Goal: Task Accomplishment & Management: Use online tool/utility

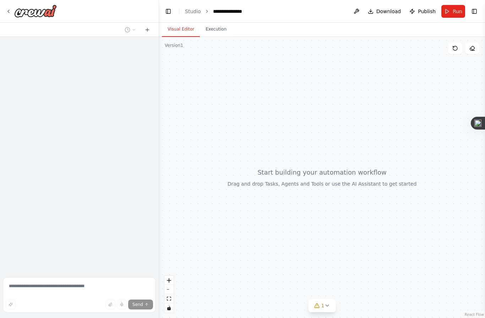
click at [217, 30] on button "Execution" at bounding box center [216, 29] width 32 height 15
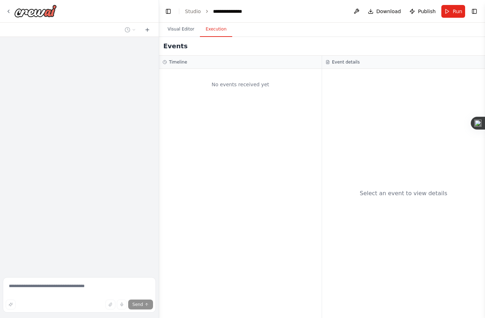
click at [181, 28] on button "Visual Editor" at bounding box center [181, 29] width 38 height 15
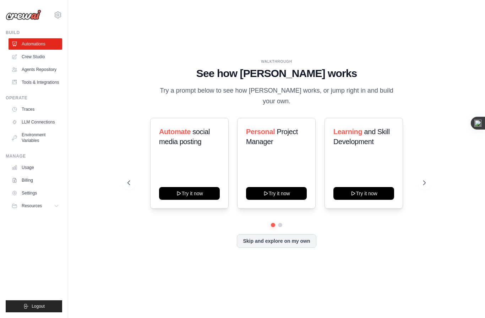
click at [369, 146] on span "and Skill Development" at bounding box center [361, 137] width 56 height 18
click at [366, 199] on button "Try it now" at bounding box center [363, 193] width 61 height 13
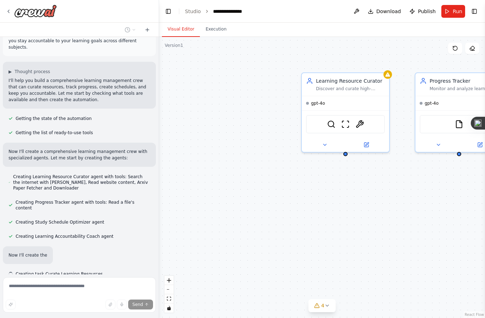
scroll to position [28, 0]
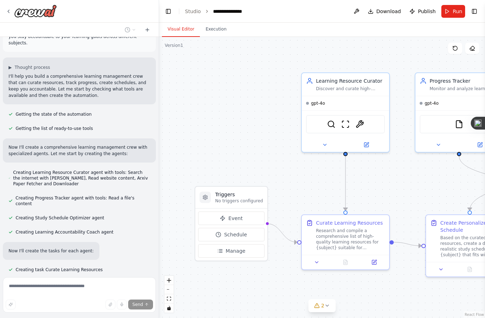
click at [243, 192] on h3 "Triggers" at bounding box center [239, 194] width 48 height 7
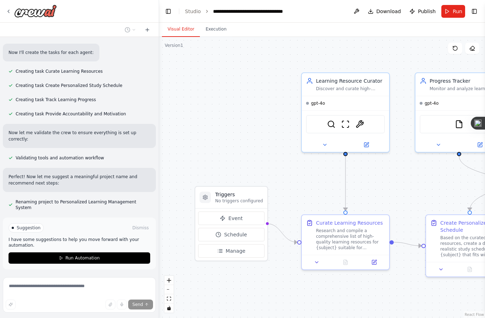
scroll to position [230, 0]
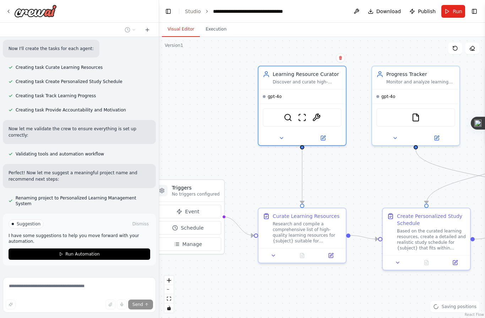
click at [309, 87] on div "Learning Resource Curator Discover and curate high-quality learning resources f…" at bounding box center [301, 77] width 87 height 23
click at [309, 86] on div "Learning Resource Curator Discover and curate high-quality learning resources f…" at bounding box center [301, 77] width 87 height 23
click at [281, 137] on icon at bounding box center [281, 137] width 3 height 1
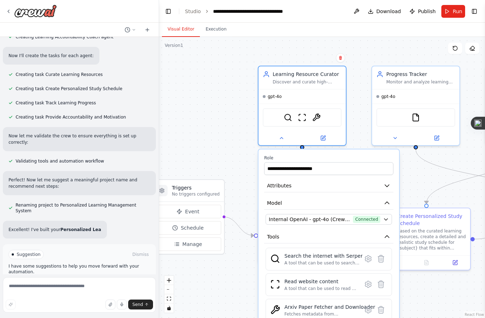
click at [390, 183] on icon "button" at bounding box center [386, 185] width 7 height 7
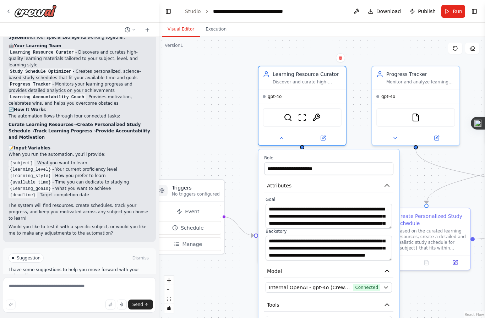
scroll to position [57, 0]
click at [387, 185] on icon "button" at bounding box center [387, 186] width 4 height 2
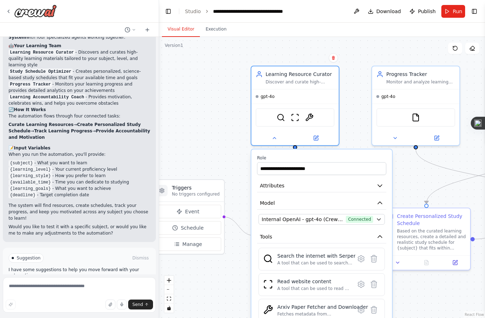
click at [382, 199] on icon "button" at bounding box center [379, 202] width 7 height 7
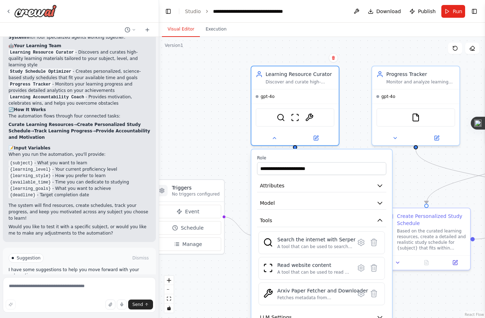
click at [381, 202] on icon "button" at bounding box center [380, 203] width 4 height 2
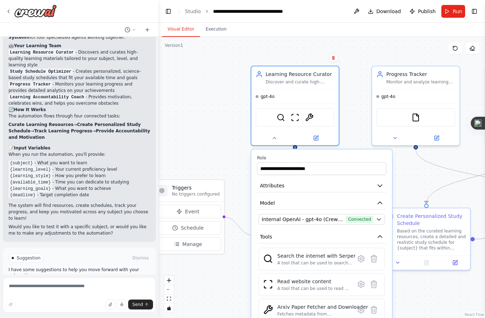
click at [382, 199] on icon "button" at bounding box center [379, 202] width 7 height 7
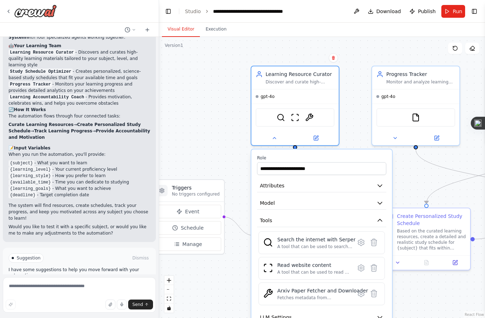
click at [378, 314] on icon "button" at bounding box center [379, 317] width 7 height 7
click at [274, 134] on button at bounding box center [274, 138] width 40 height 9
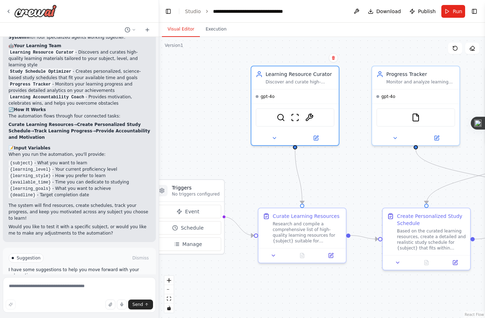
click at [318, 135] on icon at bounding box center [316, 138] width 6 height 6
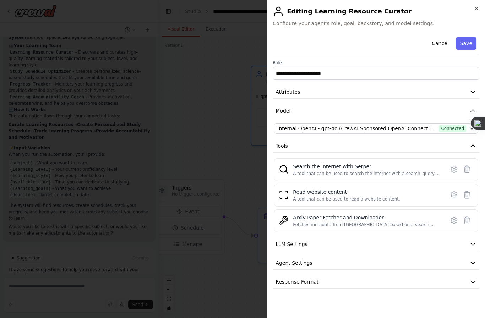
click at [467, 242] on button "LLM Settings" at bounding box center [376, 244] width 207 height 13
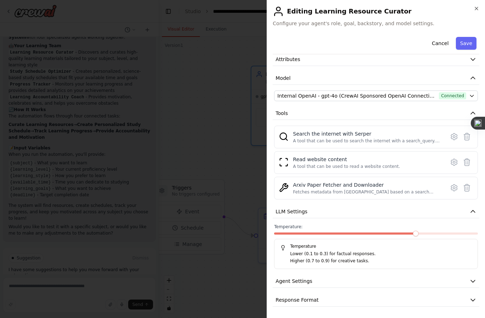
scroll to position [32, 0]
click at [471, 213] on icon "button" at bounding box center [473, 212] width 4 height 2
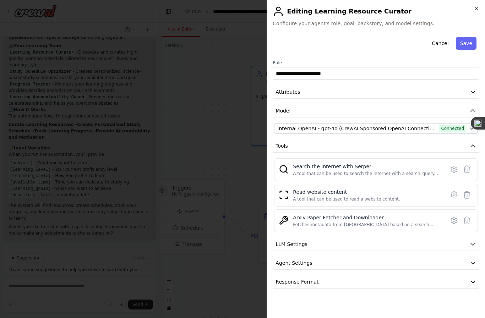
scroll to position [0, 0]
click at [474, 260] on icon "button" at bounding box center [472, 262] width 7 height 7
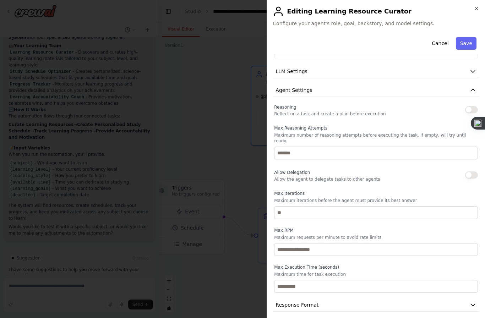
scroll to position [172, 0]
click at [474, 302] on icon "button" at bounding box center [472, 305] width 7 height 7
click at [470, 94] on icon "button" at bounding box center [472, 90] width 7 height 7
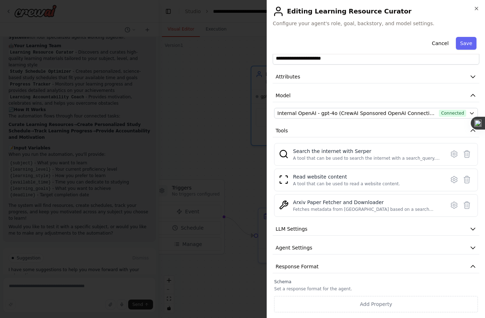
scroll to position [25, 0]
click at [476, 9] on icon "button" at bounding box center [477, 9] width 6 height 6
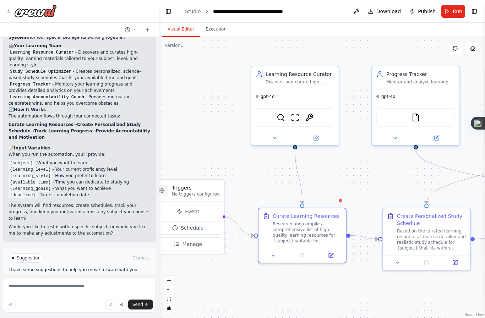
click at [329, 251] on button at bounding box center [330, 255] width 24 height 9
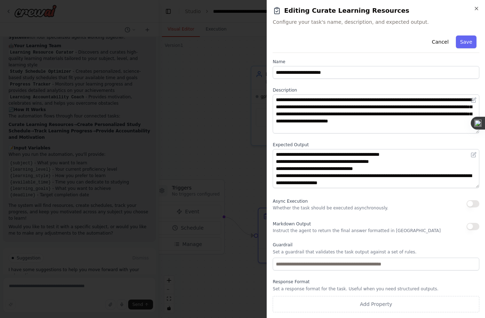
scroll to position [2, 0]
click at [477, 7] on icon "button" at bounding box center [477, 9] width 6 height 6
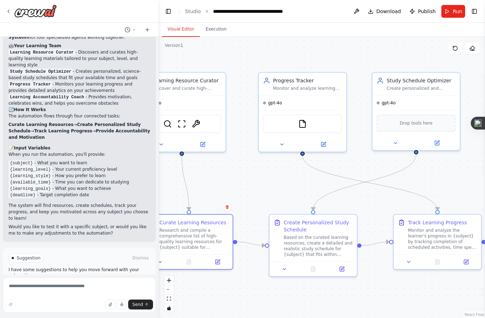
click at [328, 140] on button at bounding box center [323, 144] width 40 height 9
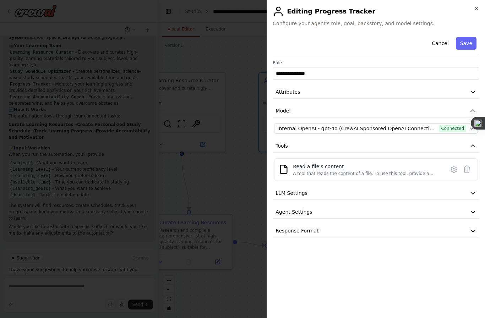
click at [473, 95] on icon "button" at bounding box center [472, 91] width 7 height 7
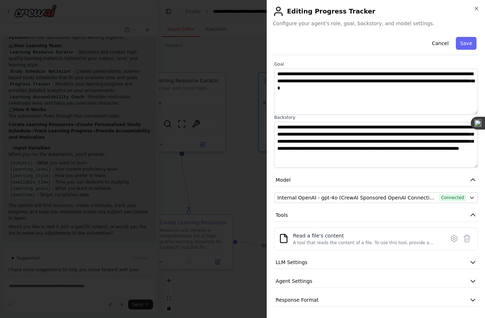
scroll to position [43, 0]
click at [469, 266] on button "LLM Settings" at bounding box center [376, 262] width 207 height 13
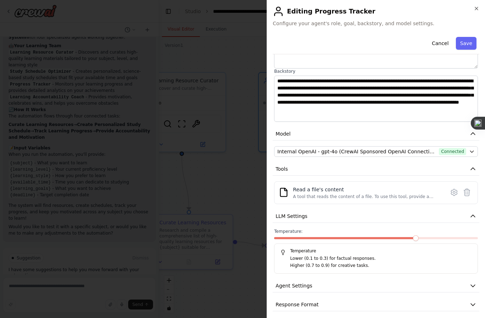
scroll to position [89, 0]
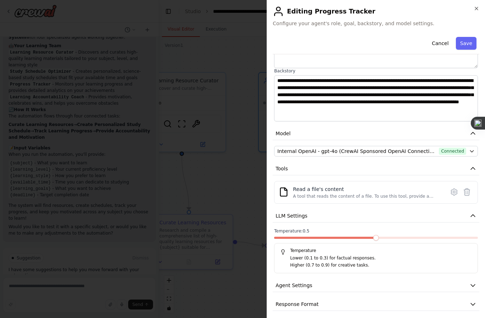
click at [473, 218] on icon "button" at bounding box center [472, 215] width 7 height 7
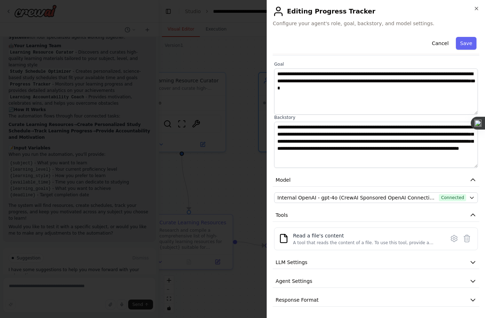
scroll to position [25, 0]
click at [474, 282] on icon "button" at bounding box center [472, 281] width 7 height 7
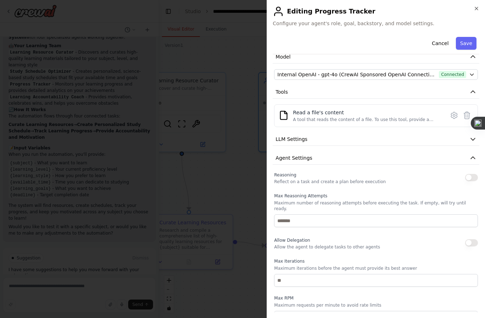
click at [473, 160] on icon "button" at bounding box center [472, 157] width 7 height 7
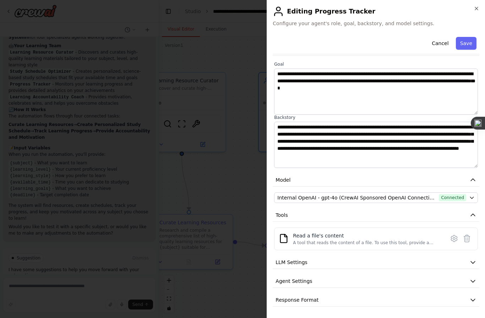
scroll to position [43, 0]
click at [468, 45] on button "Save" at bounding box center [466, 43] width 21 height 13
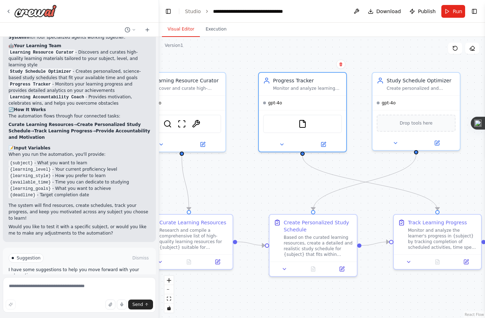
click at [436, 139] on button at bounding box center [437, 143] width 40 height 9
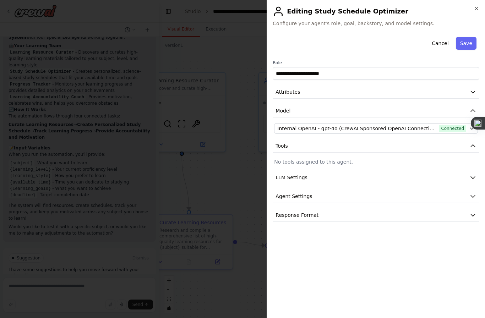
click at [481, 7] on div "**********" at bounding box center [376, 159] width 218 height 318
click at [478, 6] on icon "button" at bounding box center [477, 9] width 6 height 6
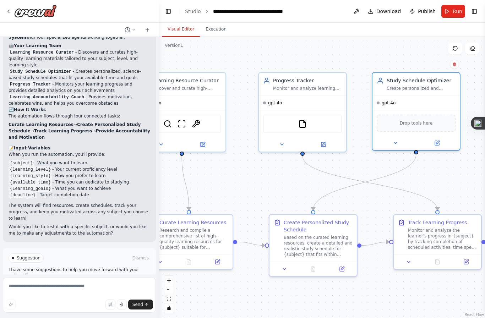
click at [438, 141] on icon at bounding box center [437, 143] width 4 height 4
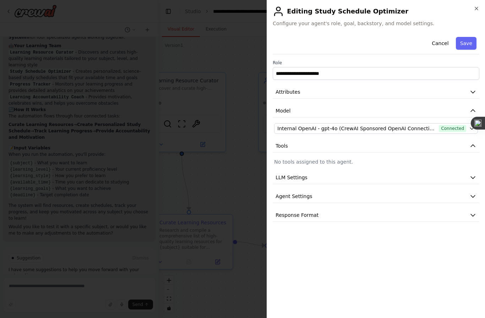
click at [471, 91] on icon "button" at bounding box center [472, 91] width 7 height 7
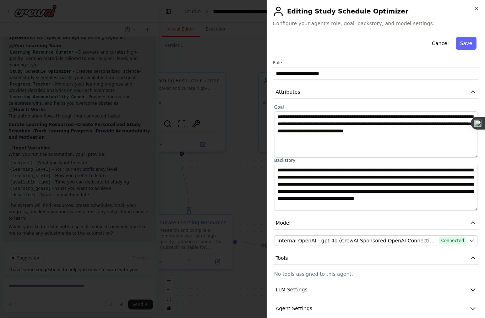
click at [477, 10] on icon "button" at bounding box center [477, 9] width 6 height 6
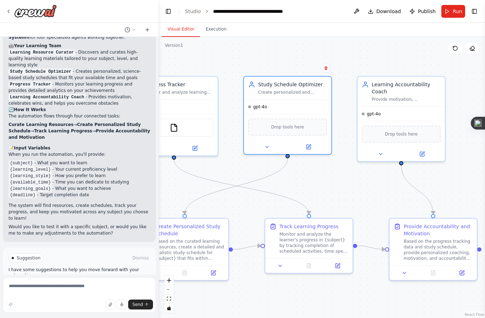
click at [426, 150] on button at bounding box center [422, 154] width 40 height 9
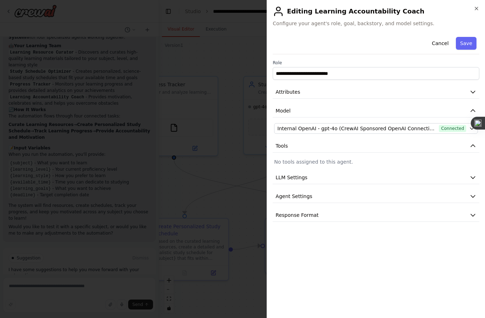
click at [475, 92] on icon "button" at bounding box center [472, 91] width 7 height 7
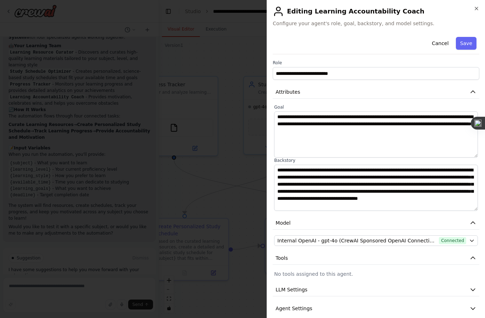
click at [479, 7] on icon "button" at bounding box center [477, 9] width 6 height 6
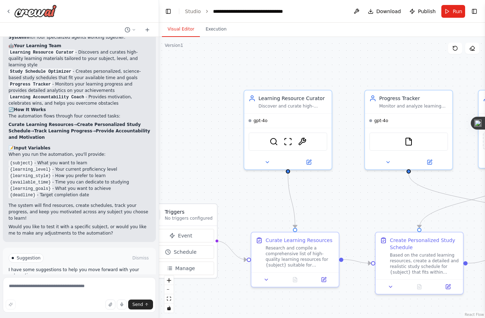
click at [119, 283] on button "Run Automation" at bounding box center [80, 288] width 142 height 11
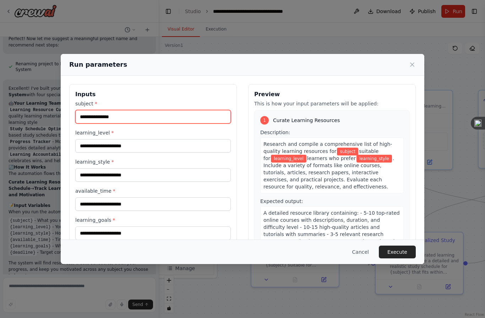
click at [143, 114] on input "subject *" at bounding box center [152, 116] width 155 height 13
type input "**********"
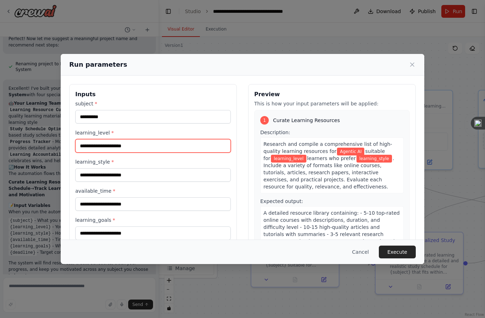
click at [149, 139] on input "learning_level *" at bounding box center [152, 145] width 155 height 13
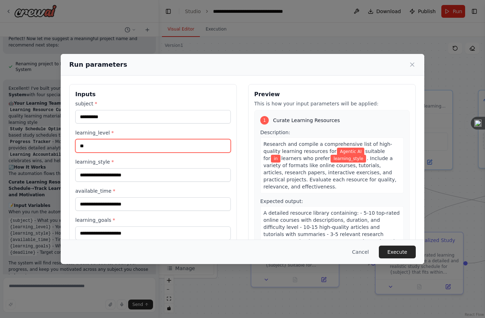
type input "*"
type input "********"
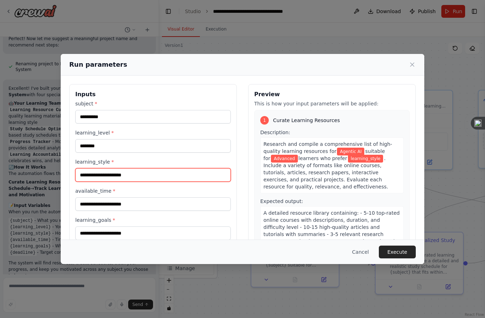
click at [142, 170] on input "learning_style *" at bounding box center [152, 174] width 155 height 13
type input "*"
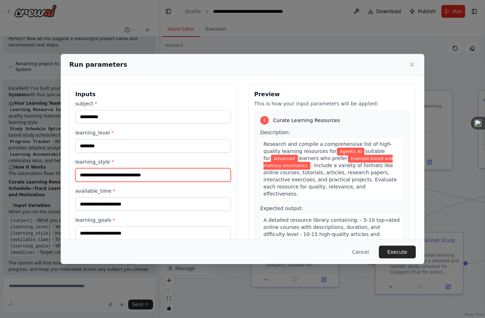
type input "**********"
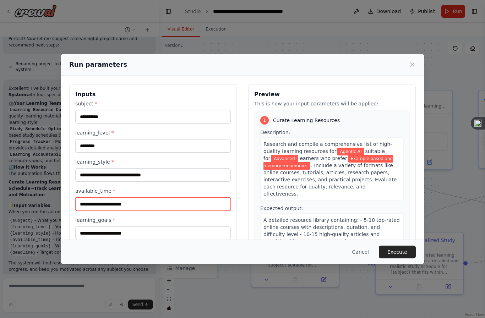
click at [142, 198] on input "available_time *" at bounding box center [152, 203] width 155 height 13
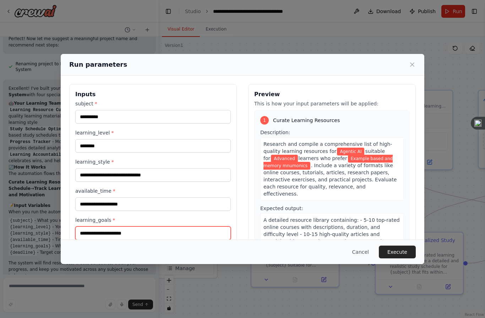
click at [168, 226] on input "learning_goals *" at bounding box center [152, 232] width 155 height 13
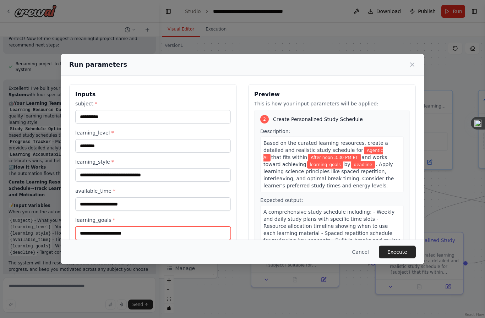
scroll to position [180, 0]
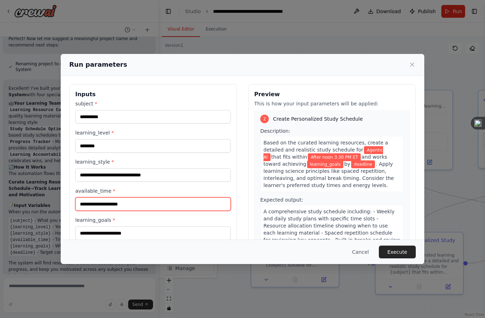
click at [150, 197] on input "**********" at bounding box center [152, 203] width 155 height 13
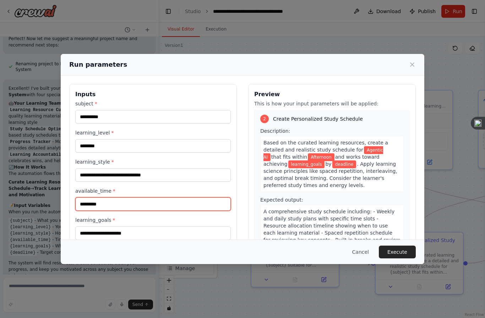
type input "*********"
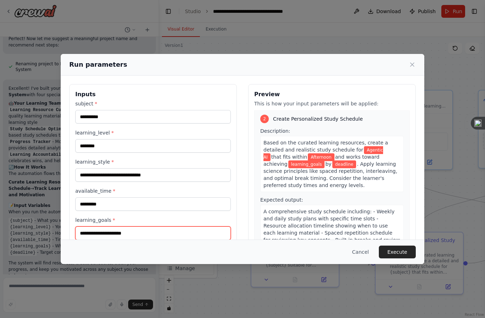
click at [158, 228] on input "learning_goals *" at bounding box center [152, 232] width 155 height 13
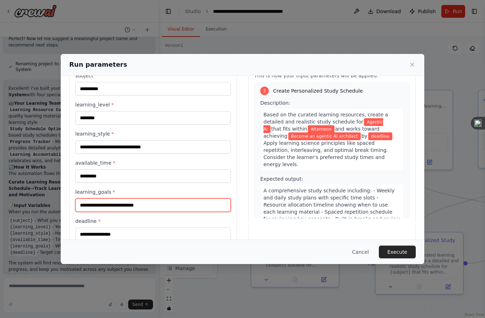
scroll to position [28, 0]
type input "**********"
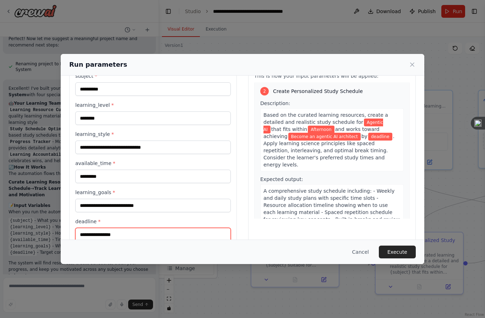
click at [141, 228] on input "deadline *" at bounding box center [152, 234] width 155 height 13
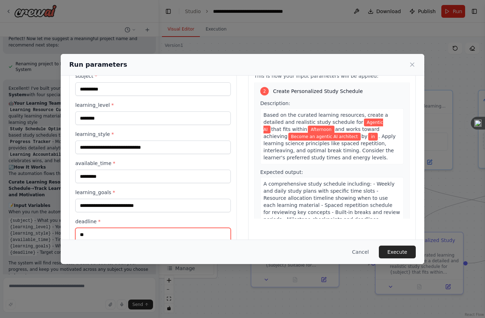
type input "*"
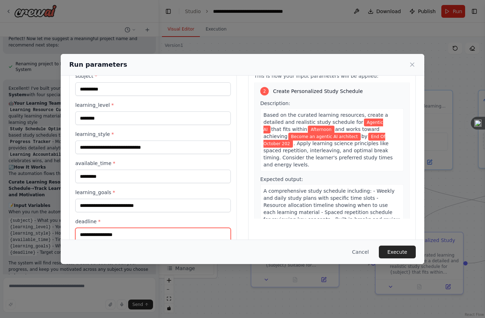
type input "**********"
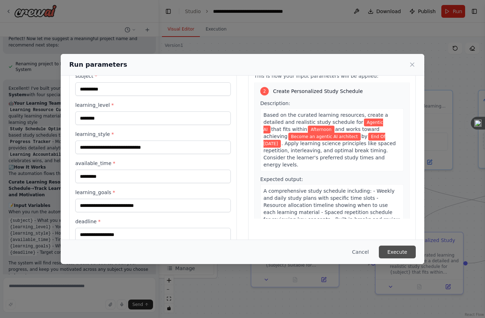
click at [399, 258] on button "Execute" at bounding box center [397, 252] width 37 height 13
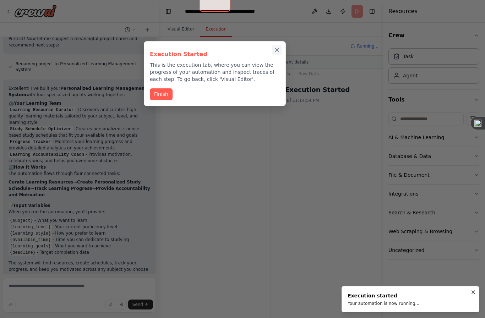
click at [281, 45] on button "Close walkthrough" at bounding box center [276, 49] width 9 height 9
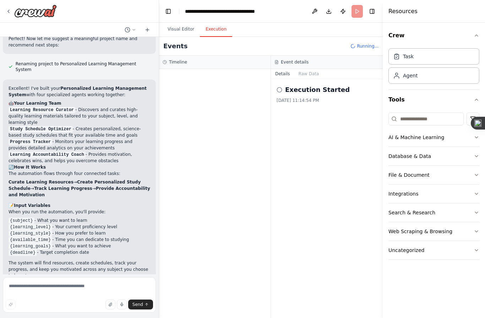
click at [217, 22] on button "Execution" at bounding box center [216, 29] width 32 height 15
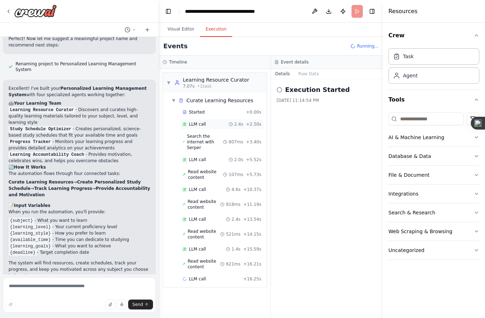
click at [201, 121] on span "LLM call" at bounding box center [197, 124] width 17 height 6
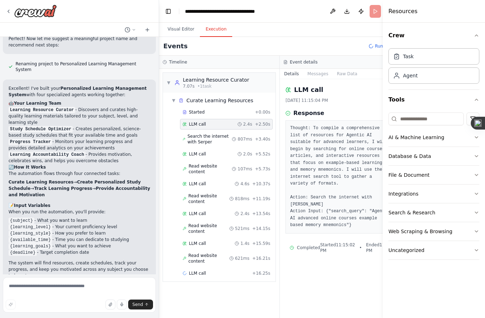
scroll to position [25, 0]
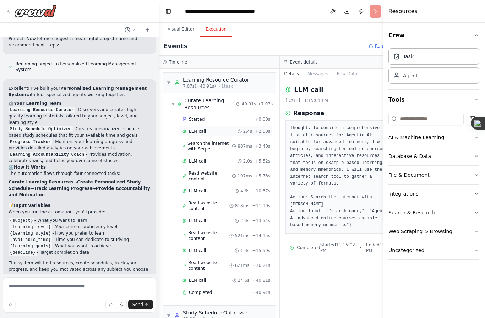
click at [197, 126] on div "LLM call 2.4s + 2.50s" at bounding box center [226, 131] width 93 height 11
click at [206, 141] on span "Search the internet with Serper" at bounding box center [209, 146] width 44 height 11
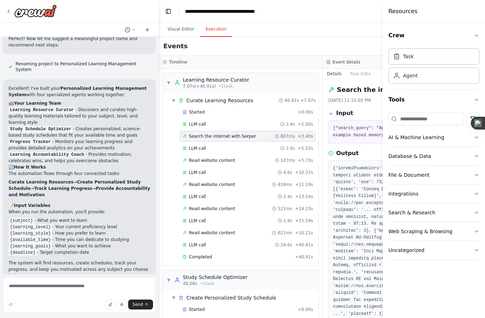
click at [170, 10] on button "Toggle Left Sidebar" at bounding box center [168, 11] width 10 height 10
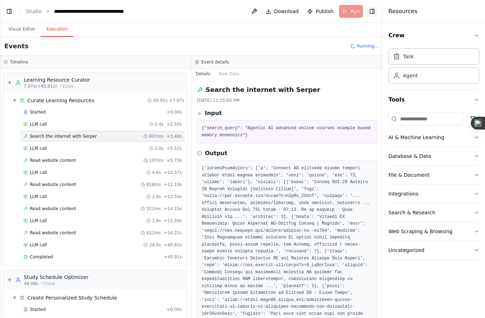
click at [372, 10] on button "Toggle Right Sidebar" at bounding box center [372, 11] width 10 height 10
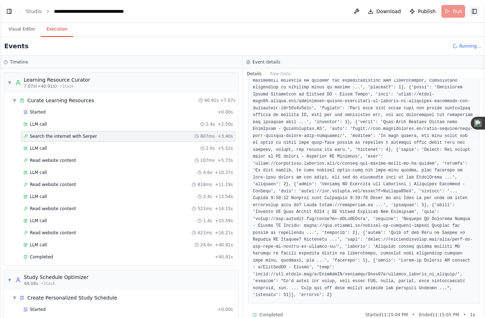
scroll to position [163, 0]
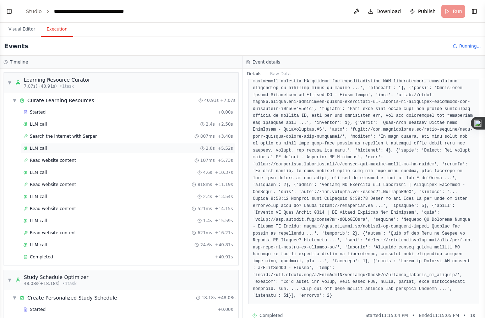
click at [47, 152] on div "LLM call 2.0s + 5.52s" at bounding box center [128, 148] width 214 height 11
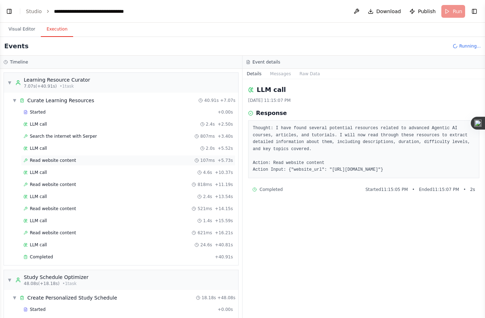
click at [65, 159] on span "Read website content" at bounding box center [53, 161] width 46 height 6
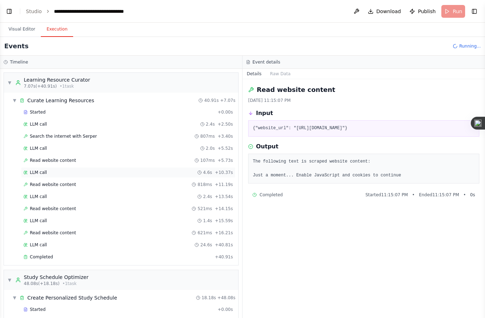
click at [44, 175] on span "LLM call" at bounding box center [38, 173] width 17 height 6
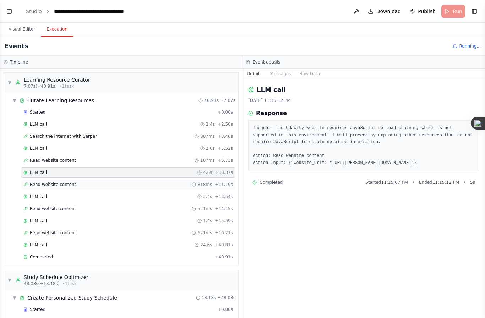
click at [53, 186] on span "Read website content" at bounding box center [53, 185] width 46 height 6
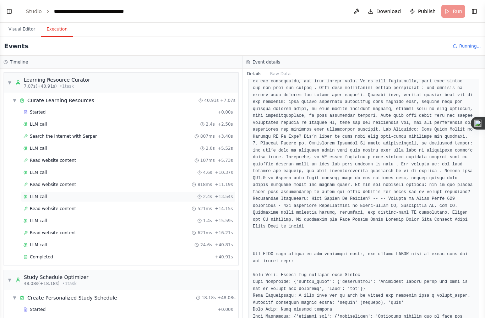
scroll to position [182, 0]
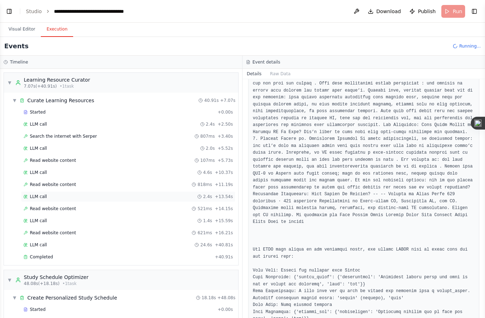
click at [43, 193] on div "LLM call 2.4s + 13.54s" at bounding box center [128, 196] width 214 height 11
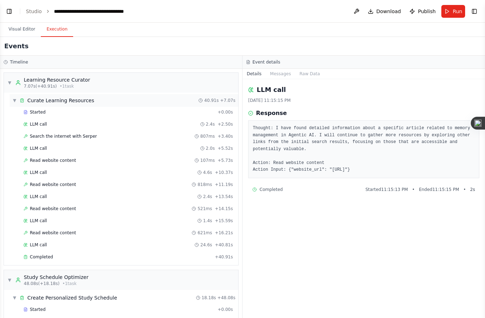
click at [12, 97] on div "▼ Curate Learning Resources 40.91s + 7.07s" at bounding box center [124, 100] width 229 height 13
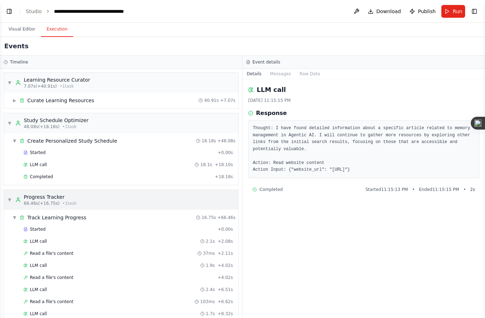
click at [10, 197] on span "▼" at bounding box center [9, 200] width 4 height 6
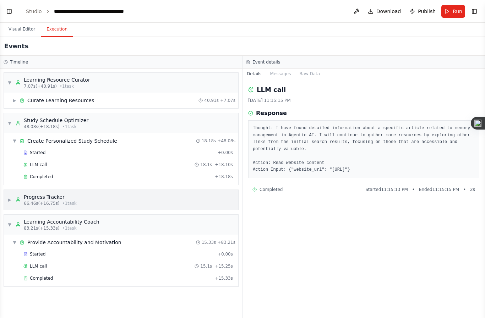
scroll to position [0, 0]
click at [25, 33] on button "Visual Editor" at bounding box center [22, 29] width 38 height 15
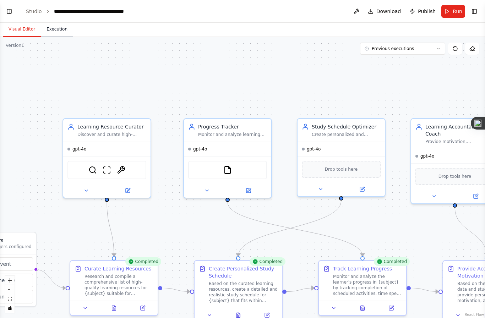
click at [60, 31] on button "Execution" at bounding box center [57, 29] width 32 height 15
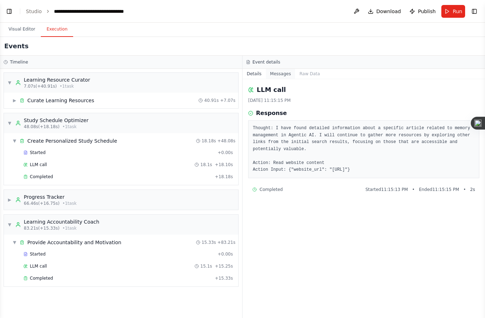
click at [283, 71] on button "Messages" at bounding box center [280, 74] width 29 height 10
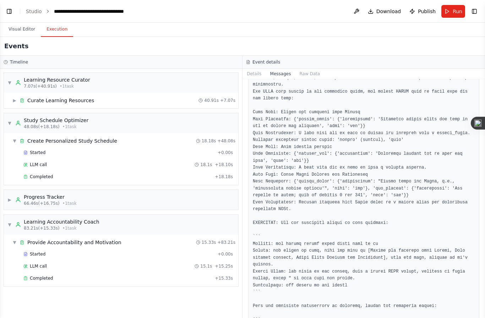
scroll to position [105, 0]
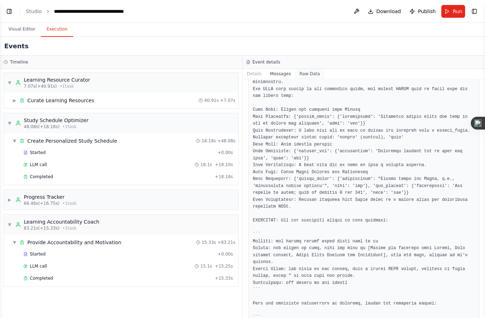
click at [307, 71] on button "Raw Data" at bounding box center [309, 74] width 29 height 10
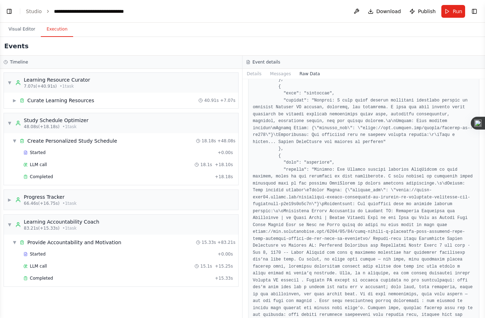
scroll to position [3586, 0]
click at [9, 225] on span "▼" at bounding box center [9, 225] width 4 height 6
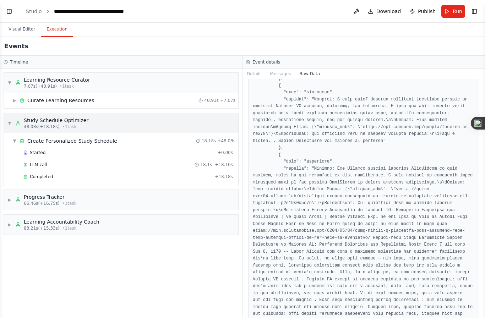
click at [7, 127] on div "▼ Study Schedule Optimizer 48.08s (+18.18s) • 1 task" at bounding box center [47, 123] width 81 height 13
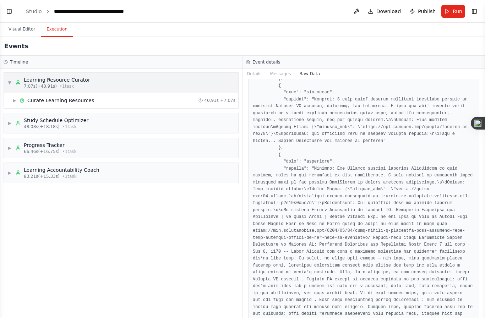
click at [5, 82] on div "▼ Learning Resource Curator 7.07s (+40.91s) • 1 task" at bounding box center [121, 83] width 234 height 20
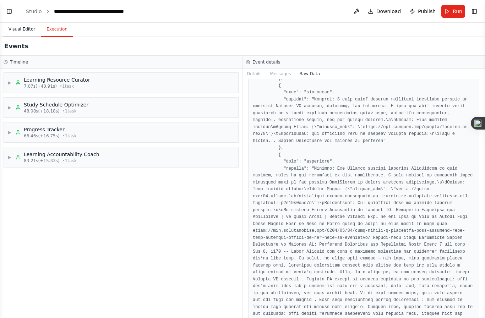
click at [23, 31] on button "Visual Editor" at bounding box center [22, 29] width 38 height 15
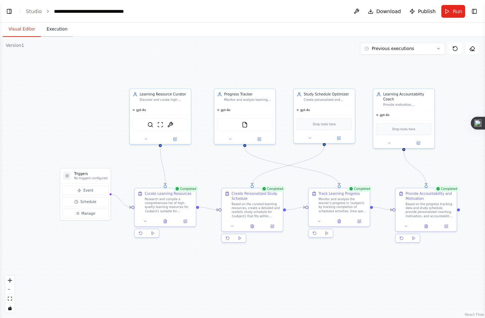
click at [60, 28] on button "Execution" at bounding box center [57, 29] width 32 height 15
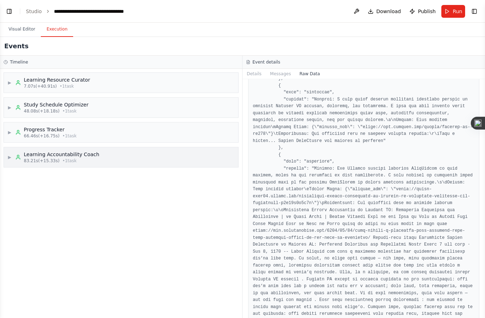
click at [9, 159] on span "▶" at bounding box center [9, 157] width 4 height 6
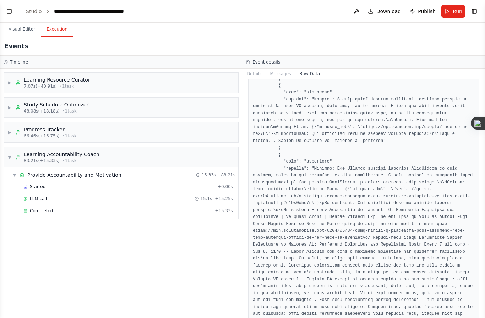
click at [268, 61] on h3 "Event details" at bounding box center [266, 62] width 28 height 6
click at [284, 75] on button "Messages" at bounding box center [280, 74] width 29 height 10
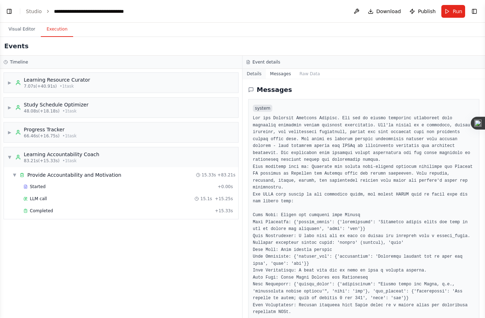
click at [261, 76] on button "Details" at bounding box center [253, 74] width 23 height 10
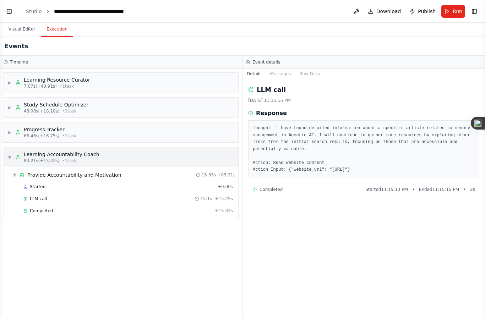
click at [10, 158] on span "▼" at bounding box center [9, 157] width 4 height 6
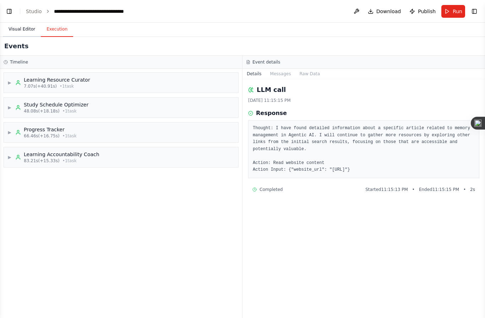
click at [21, 33] on button "Visual Editor" at bounding box center [22, 29] width 38 height 15
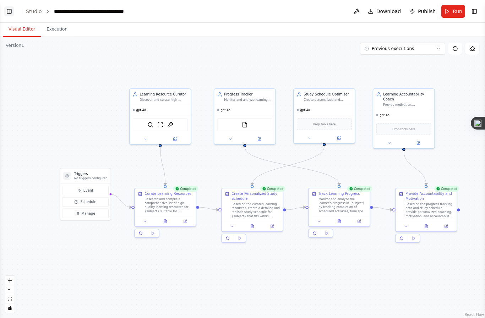
click at [12, 15] on button "Toggle Left Sidebar" at bounding box center [9, 11] width 10 height 10
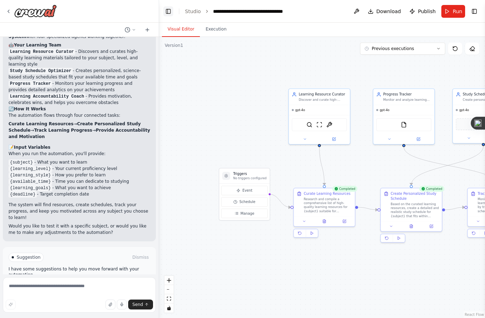
scroll to position [422, 0]
click at [48, 284] on textarea at bounding box center [79, 294] width 153 height 35
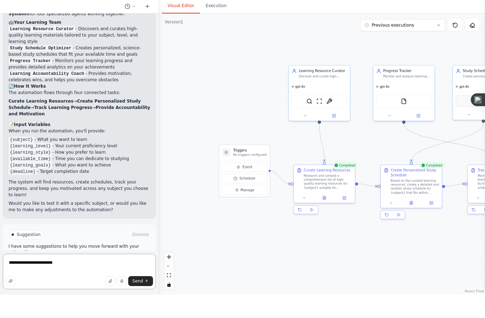
type textarea "**********"
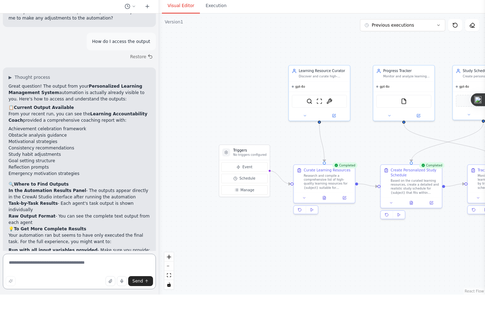
scroll to position [613, 0]
click at [319, 88] on div "Learning Resource Curator Discover and curate high-quality learning resources f…" at bounding box center [319, 96] width 61 height 16
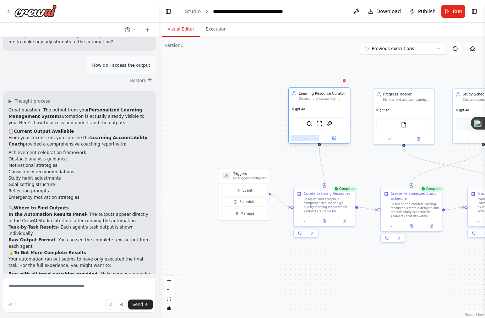
click at [304, 135] on button at bounding box center [305, 138] width 28 height 6
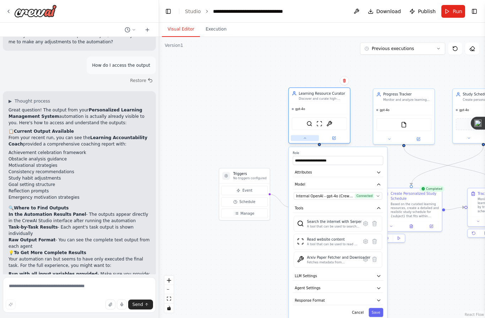
click at [304, 136] on icon at bounding box center [305, 138] width 4 height 4
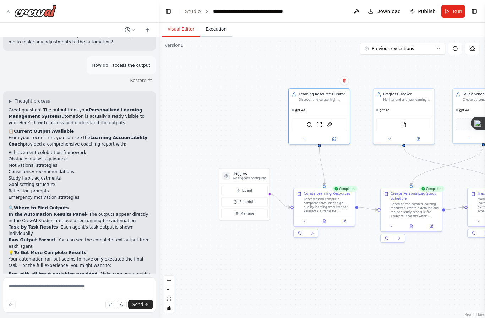
click at [219, 22] on button "Execution" at bounding box center [216, 29] width 32 height 15
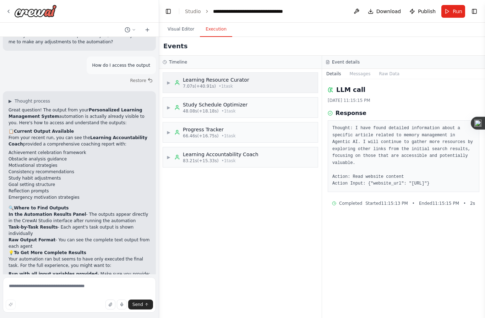
click at [201, 76] on div "Learning Resource Curator" at bounding box center [216, 79] width 66 height 7
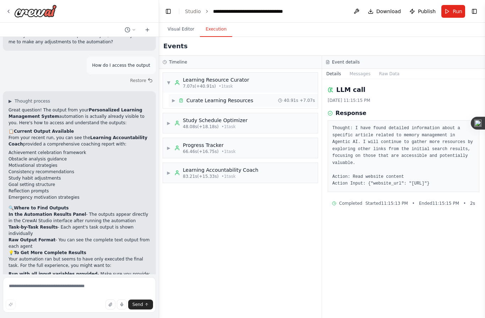
click at [200, 94] on div "▶ Curate Learning Resources 40.91s + 7.07s" at bounding box center [243, 100] width 149 height 13
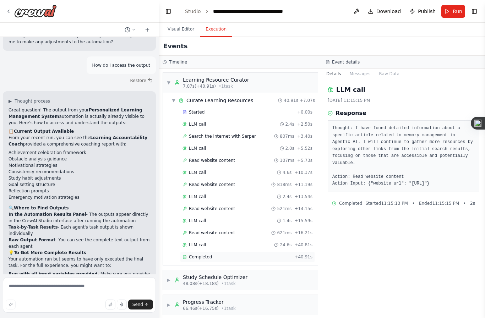
click at [201, 254] on span "Completed" at bounding box center [200, 257] width 23 height 6
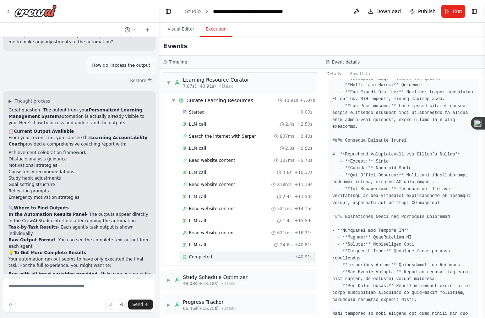
scroll to position [510, 0]
click at [166, 80] on span "▼" at bounding box center [168, 83] width 4 height 6
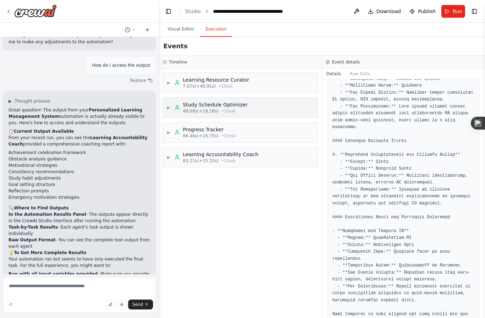
click at [166, 98] on div "▶ Study Schedule Optimizer 48.08s (+18.18s) • 1 task" at bounding box center [240, 108] width 155 height 20
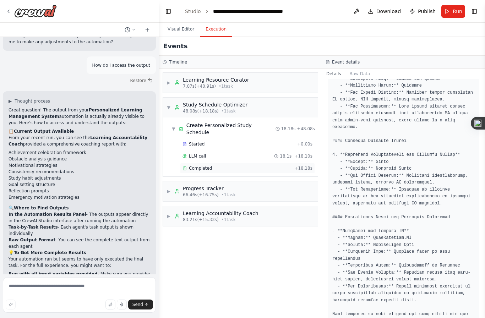
click at [190, 163] on div "Completed + 18.18s" at bounding box center [247, 168] width 135 height 11
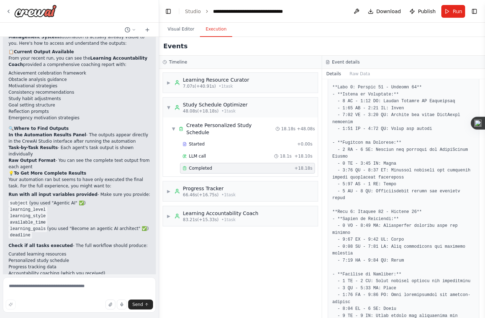
scroll to position [692, 0]
click at [174, 210] on div "▶ Learning Accountability Coach 83.21s (+15.33s) • 1 task" at bounding box center [212, 216] width 92 height 13
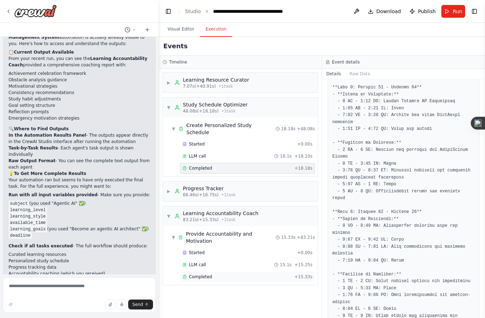
click at [215, 272] on div "Completed + 15.33s" at bounding box center [247, 277] width 135 height 11
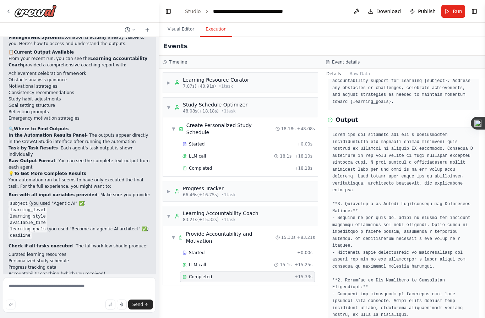
scroll to position [62, 0]
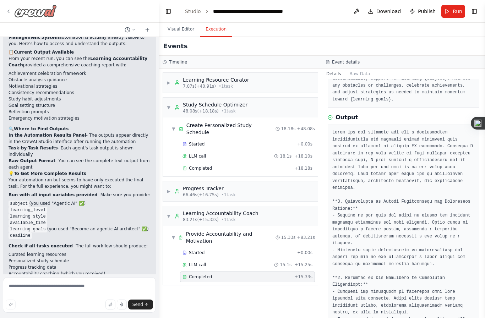
click at [9, 13] on icon at bounding box center [9, 12] width 6 height 6
